Goal: Find contact information: Find contact information

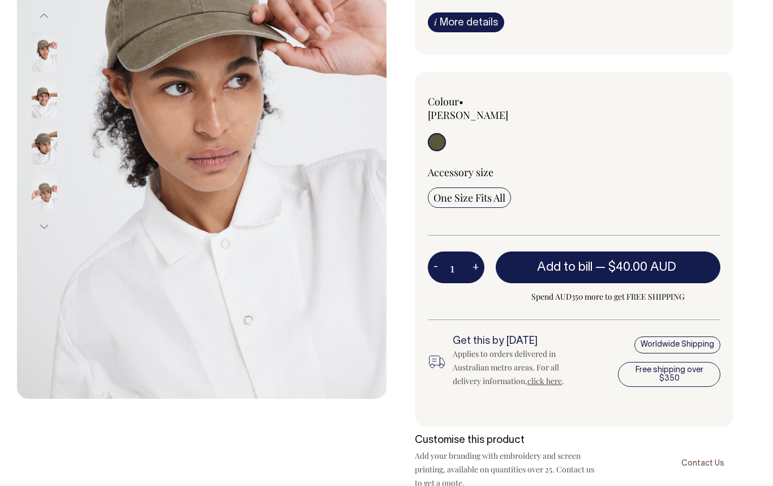
scroll to position [232, 0]
drag, startPoint x: 558, startPoint y: 282, endPoint x: 584, endPoint y: 284, distance: 26.1
click at [584, 289] on span "Spend AUD350 more to get FREE SHIPPING" at bounding box center [608, 296] width 225 height 14
drag, startPoint x: 558, startPoint y: 281, endPoint x: 587, endPoint y: 283, distance: 29.5
click at [587, 289] on span "Spend AUD350 more to get FREE SHIPPING" at bounding box center [608, 296] width 225 height 14
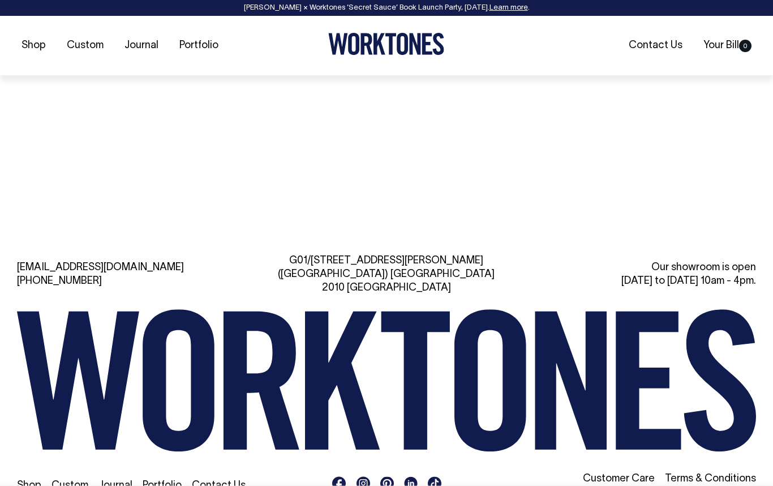
scroll to position [1213, 0]
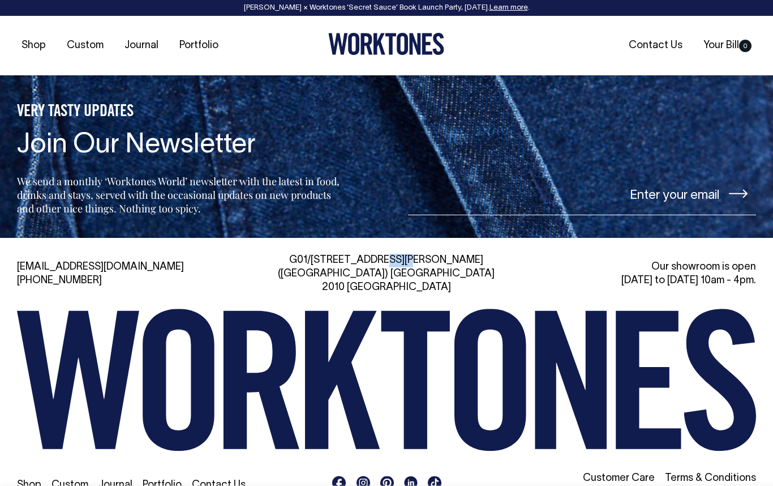
drag, startPoint x: 321, startPoint y: 249, endPoint x: 349, endPoint y: 246, distance: 27.9
click at [349, 254] on div "G01/[STREET_ADDRESS][PERSON_NAME]" at bounding box center [386, 274] width 235 height 41
drag, startPoint x: 328, startPoint y: 245, endPoint x: 345, endPoint y: 245, distance: 17.0
click at [338, 254] on div "G01/[STREET_ADDRESS][PERSON_NAME]" at bounding box center [386, 274] width 235 height 41
drag, startPoint x: 348, startPoint y: 245, endPoint x: 413, endPoint y: 245, distance: 65.1
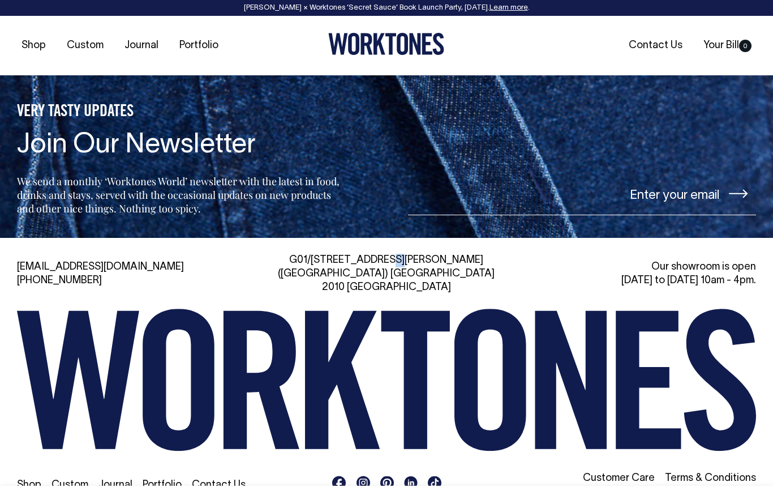
click at [412, 254] on div "G01/[STREET_ADDRESS][PERSON_NAME]" at bounding box center [386, 274] width 235 height 41
drag, startPoint x: 319, startPoint y: 247, endPoint x: 362, endPoint y: 246, distance: 42.5
click at [362, 254] on div "G01/[STREET_ADDRESS][PERSON_NAME]" at bounding box center [386, 274] width 235 height 41
click at [350, 254] on div "G01/[STREET_ADDRESS][PERSON_NAME]" at bounding box center [386, 274] width 235 height 41
drag, startPoint x: 320, startPoint y: 245, endPoint x: 411, endPoint y: 243, distance: 90.6
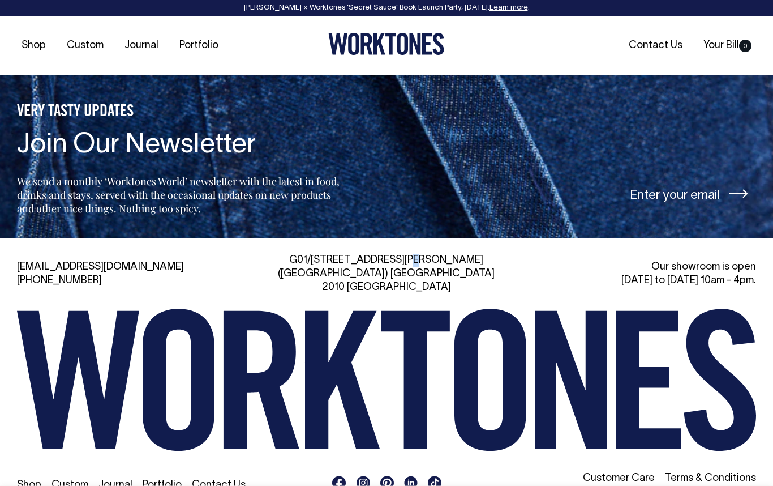
click at [411, 254] on div "G01/[STREET_ADDRESS][PERSON_NAME]" at bounding box center [386, 274] width 235 height 41
drag, startPoint x: 391, startPoint y: 254, endPoint x: 430, endPoint y: 254, distance: 39.1
click at [413, 254] on div "G01/[STREET_ADDRESS][PERSON_NAME]" at bounding box center [386, 274] width 235 height 41
drag, startPoint x: 467, startPoint y: 254, endPoint x: 387, endPoint y: 245, distance: 80.3
click at [387, 254] on div "G01/[STREET_ADDRESS][PERSON_NAME]" at bounding box center [386, 274] width 235 height 41
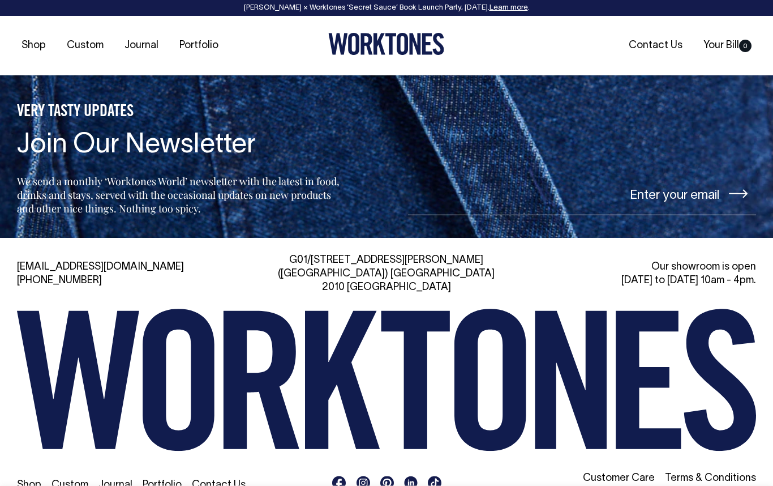
click at [355, 254] on div "G01/[STREET_ADDRESS][PERSON_NAME]" at bounding box center [386, 274] width 235 height 41
drag, startPoint x: 325, startPoint y: 246, endPoint x: 404, endPoint y: 245, distance: 78.7
click at [404, 254] on div "G01/[STREET_ADDRESS][PERSON_NAME]" at bounding box center [386, 274] width 235 height 41
drag, startPoint x: 436, startPoint y: 258, endPoint x: 359, endPoint y: 251, distance: 77.2
click at [359, 254] on div "G01/[STREET_ADDRESS][PERSON_NAME]" at bounding box center [386, 274] width 235 height 41
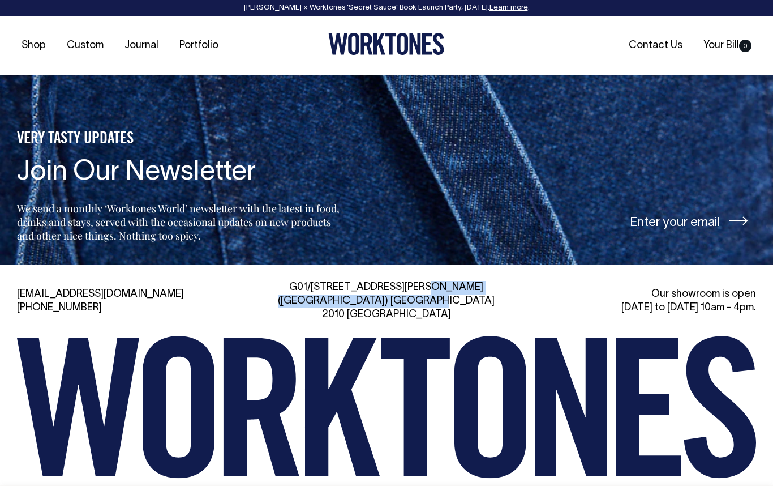
drag, startPoint x: 660, startPoint y: 267, endPoint x: 730, endPoint y: 269, distance: 69.7
click at [730, 288] on div "Our showroom is open [DATE] to [DATE] 10am - 4pm." at bounding box center [638, 301] width 235 height 27
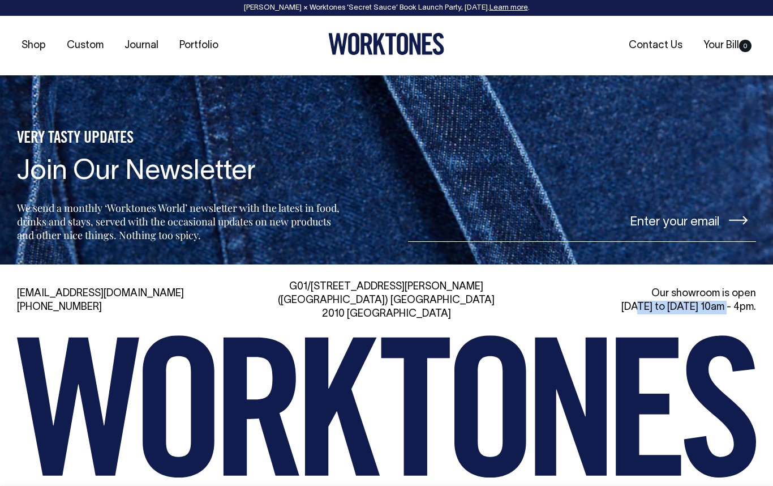
drag, startPoint x: 687, startPoint y: 289, endPoint x: 725, endPoint y: 287, distance: 38.0
click at [725, 287] on div "Our showroom is open [DATE] to [DATE] 10am - 4pm." at bounding box center [638, 300] width 235 height 27
click at [750, 287] on div "Our showroom is open [DATE] to [DATE] 10am - 4pm." at bounding box center [638, 300] width 235 height 27
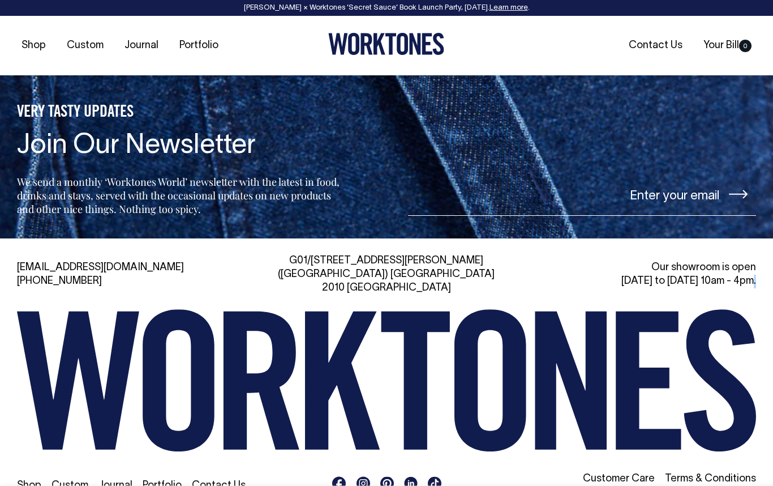
scroll to position [1213, 0]
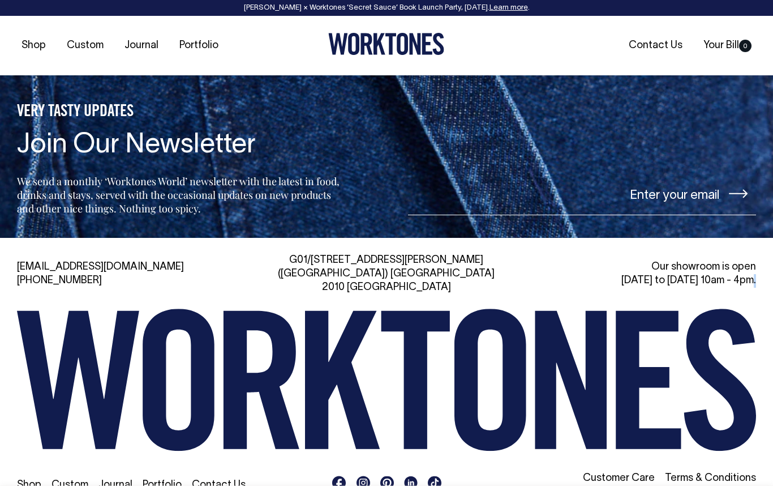
click at [716, 485] on link "Stone Digital" at bounding box center [726, 492] width 60 height 10
